Goal: Navigation & Orientation: Find specific page/section

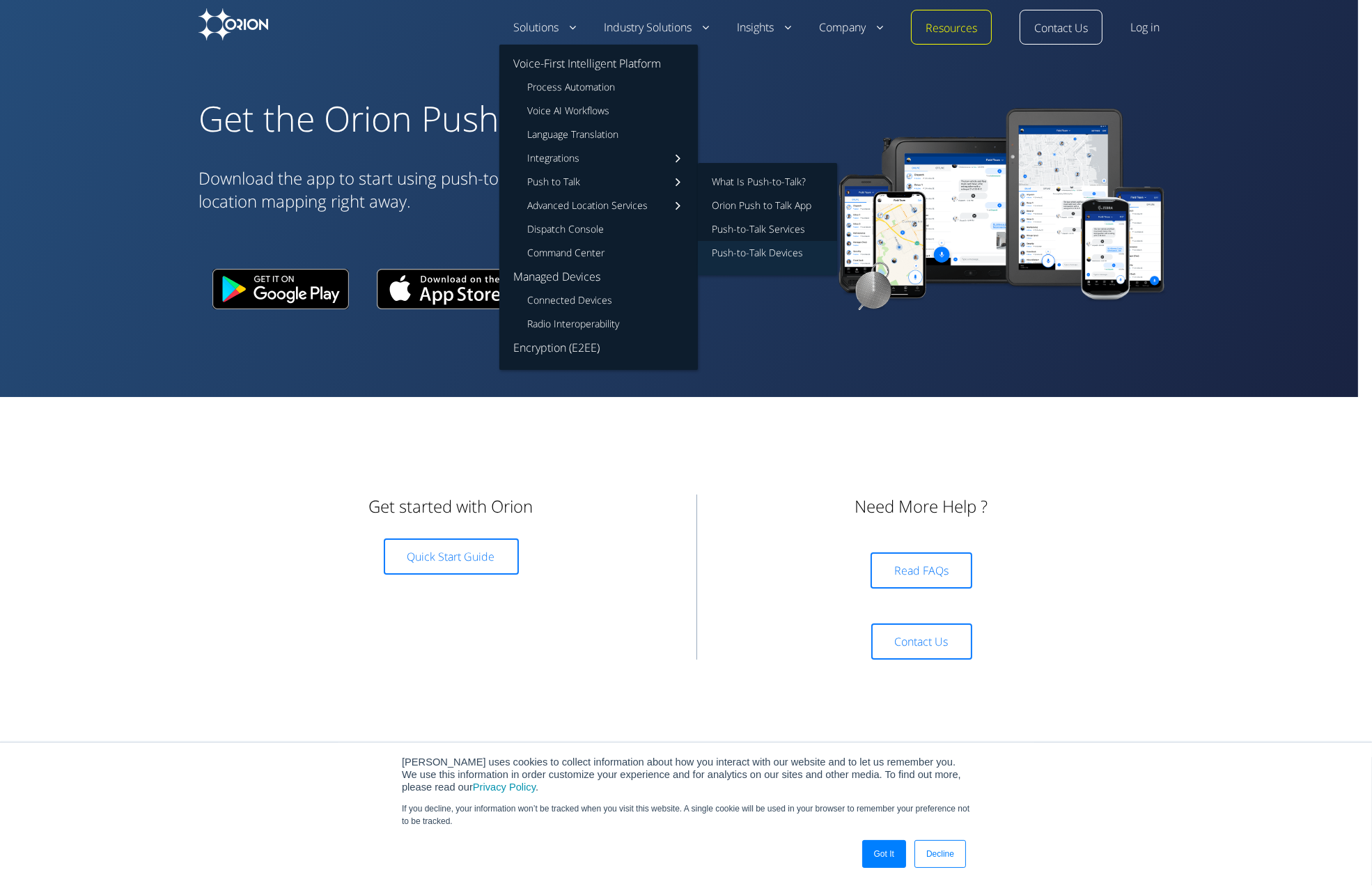
click at [751, 252] on link "Push-to-Talk Devices" at bounding box center [768, 257] width 139 height 34
